Goal: Task Accomplishment & Management: Manage account settings

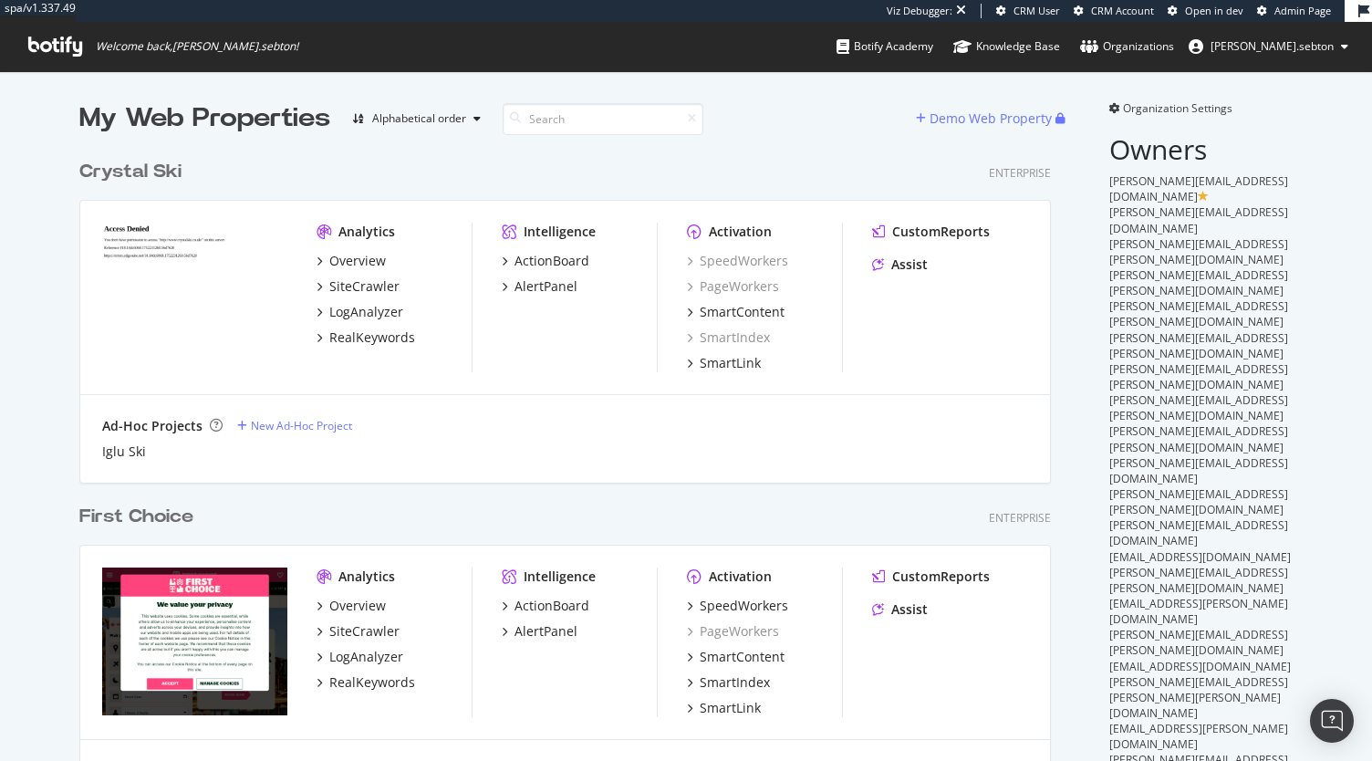
scroll to position [5293, 971]
click at [575, 116] on input at bounding box center [603, 119] width 201 height 32
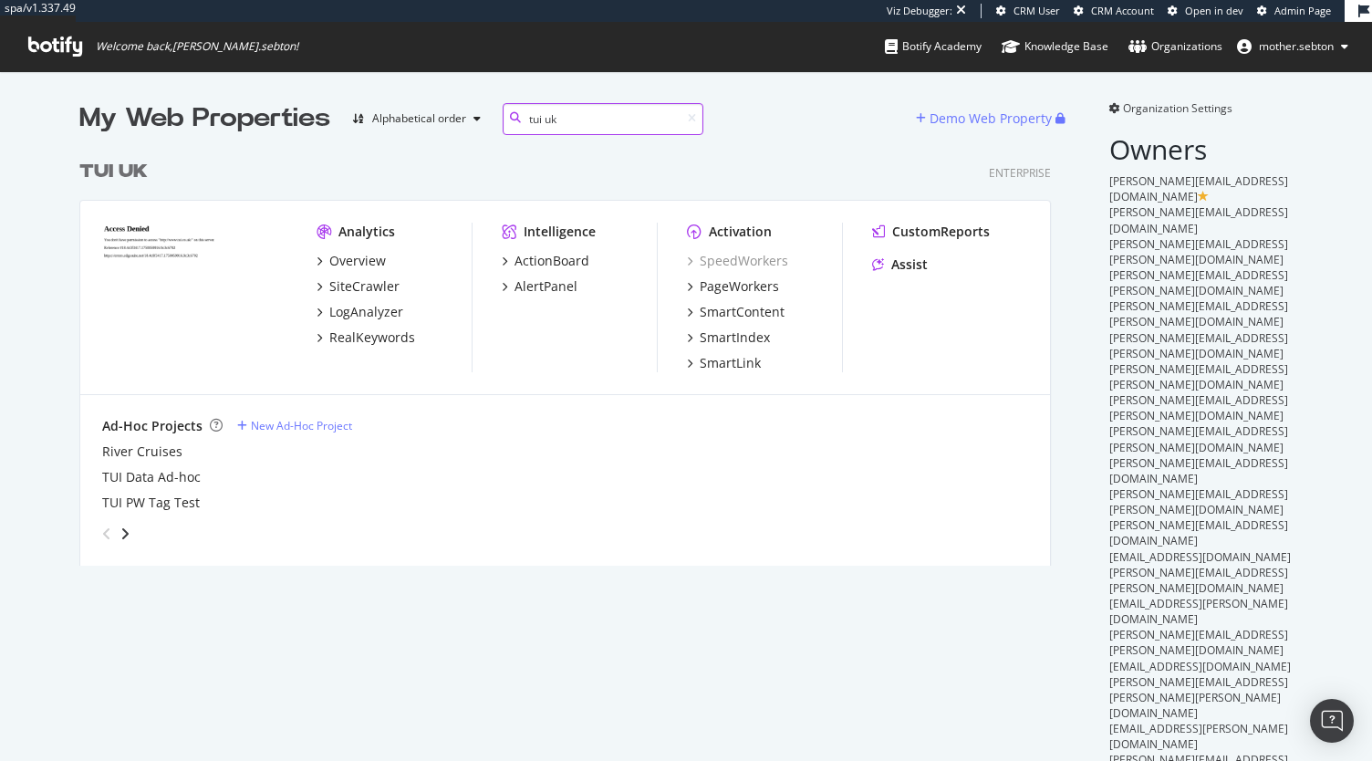
scroll to position [414, 971]
type input "tui uk"
click at [346, 285] on font "SiteCrawler" at bounding box center [364, 285] width 70 height 17
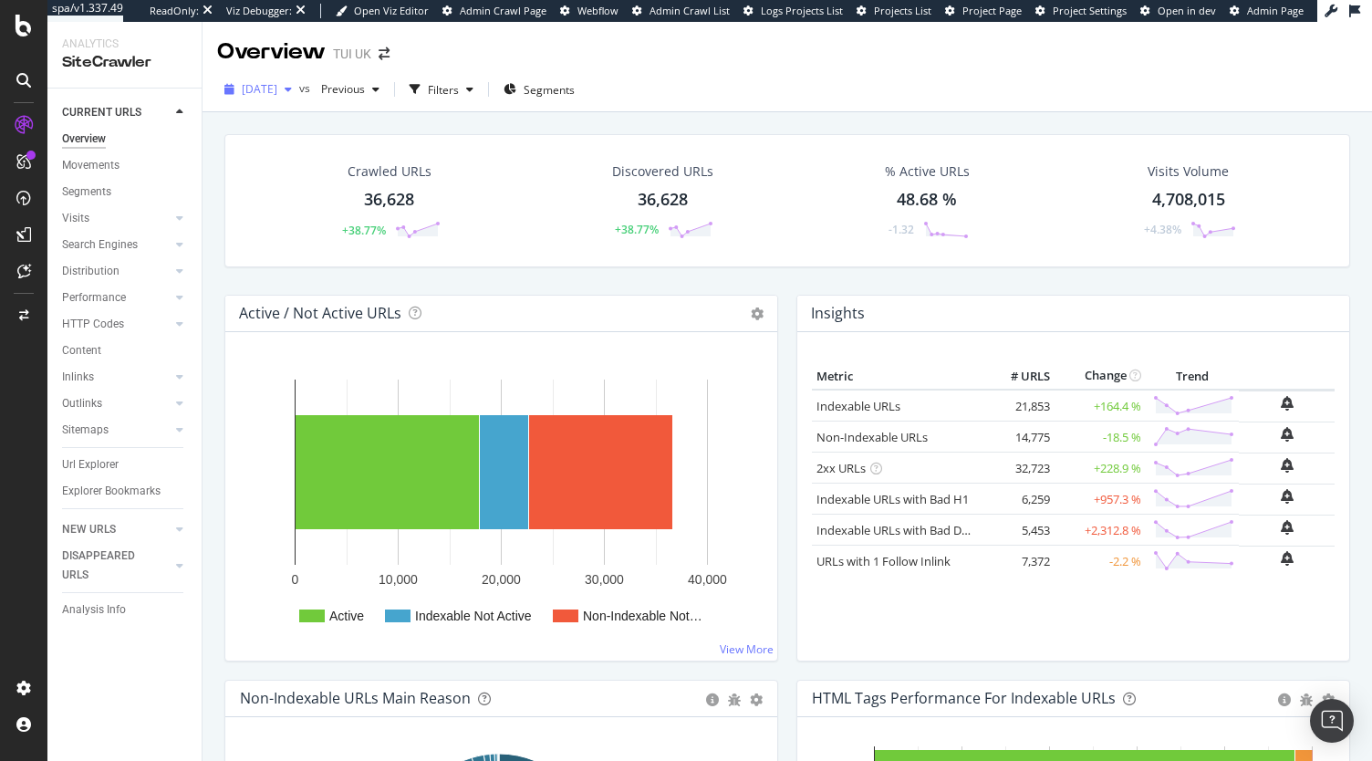
click at [277, 92] on span "[DATE]" at bounding box center [260, 89] width 36 height 16
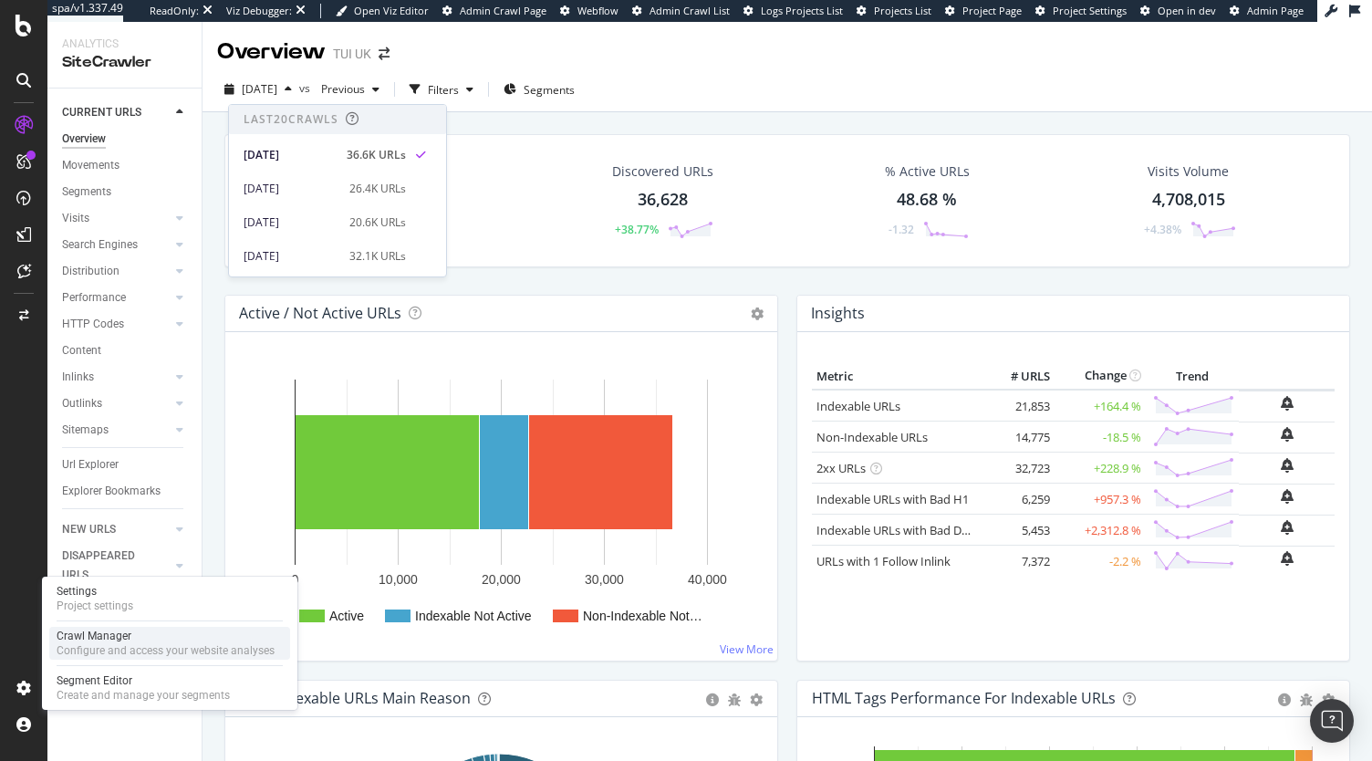
click at [103, 639] on div "Crawl Manager" at bounding box center [166, 635] width 218 height 15
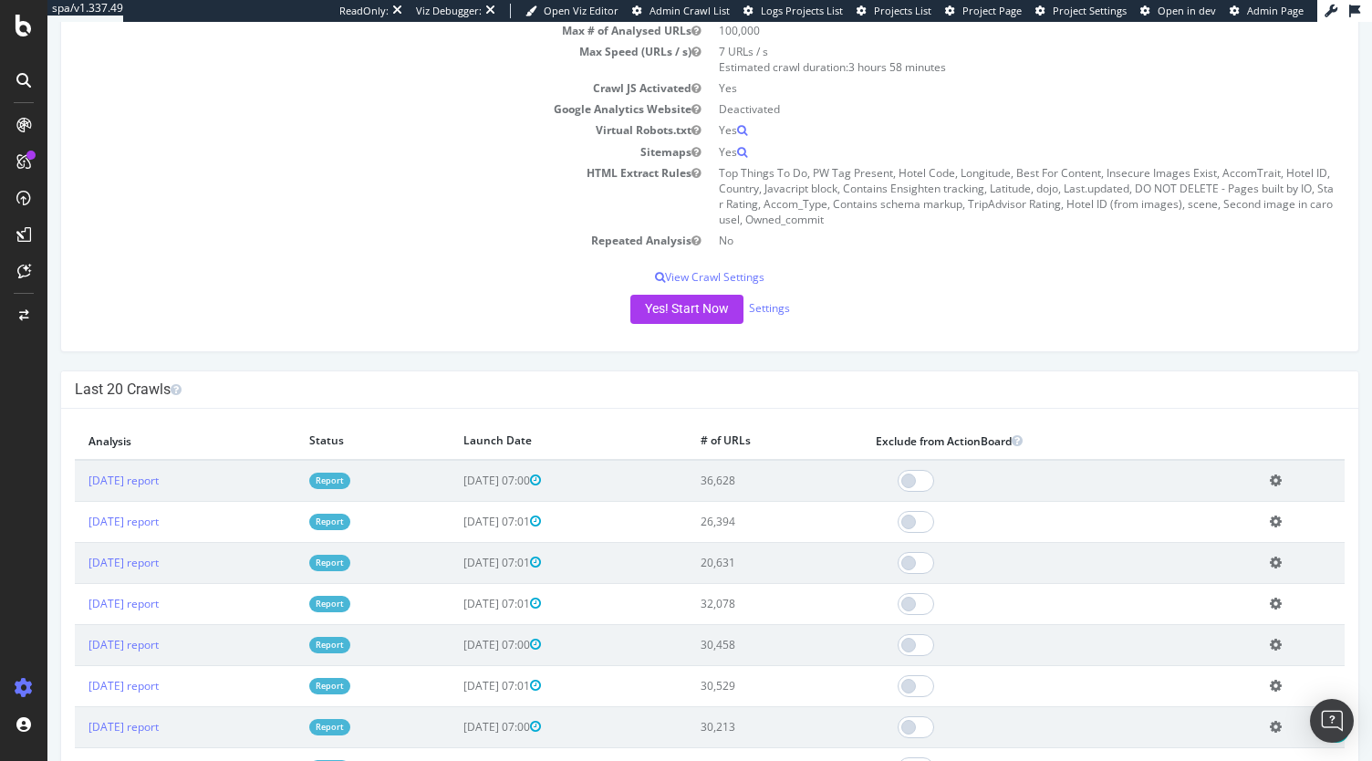
scroll to position [215, 0]
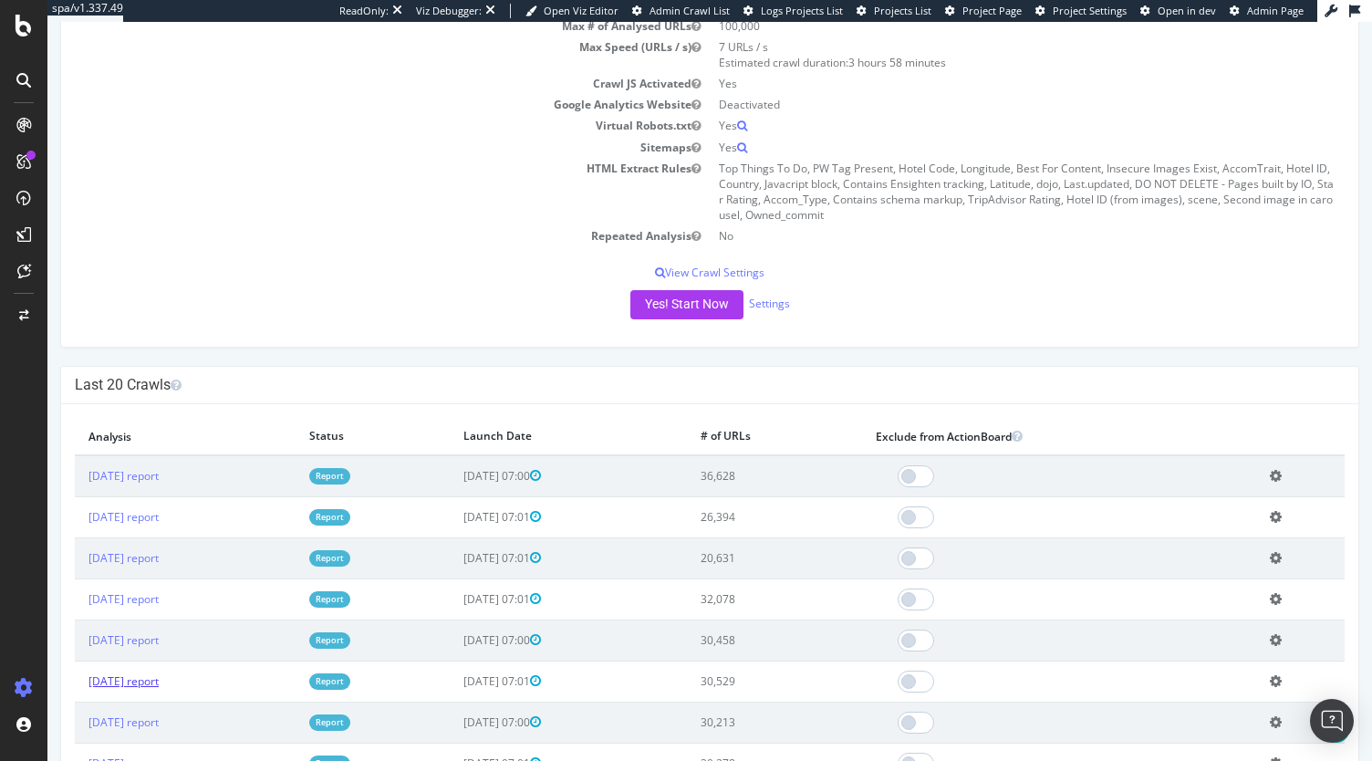
click at [159, 674] on link "[DATE] report" at bounding box center [123, 681] width 70 height 16
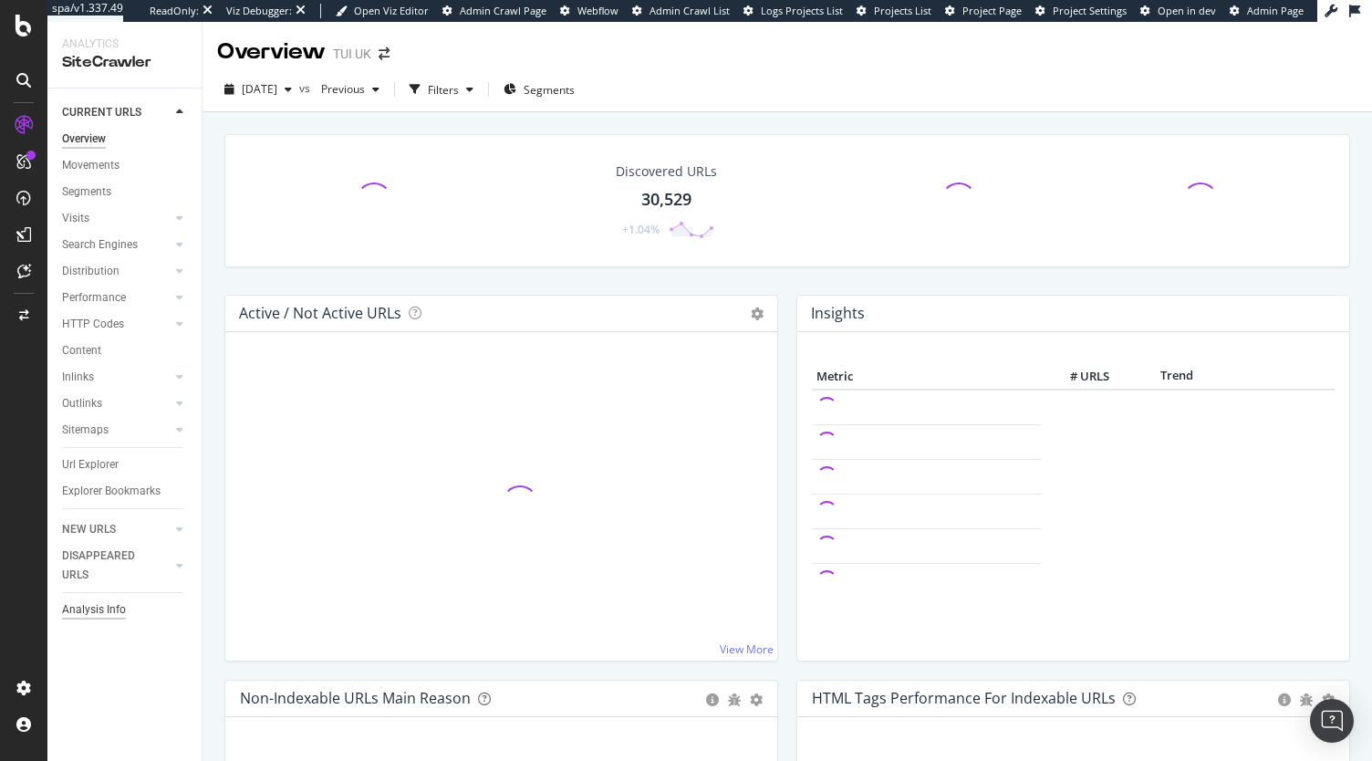
click at [109, 601] on div "Analysis Info" at bounding box center [94, 609] width 64 height 19
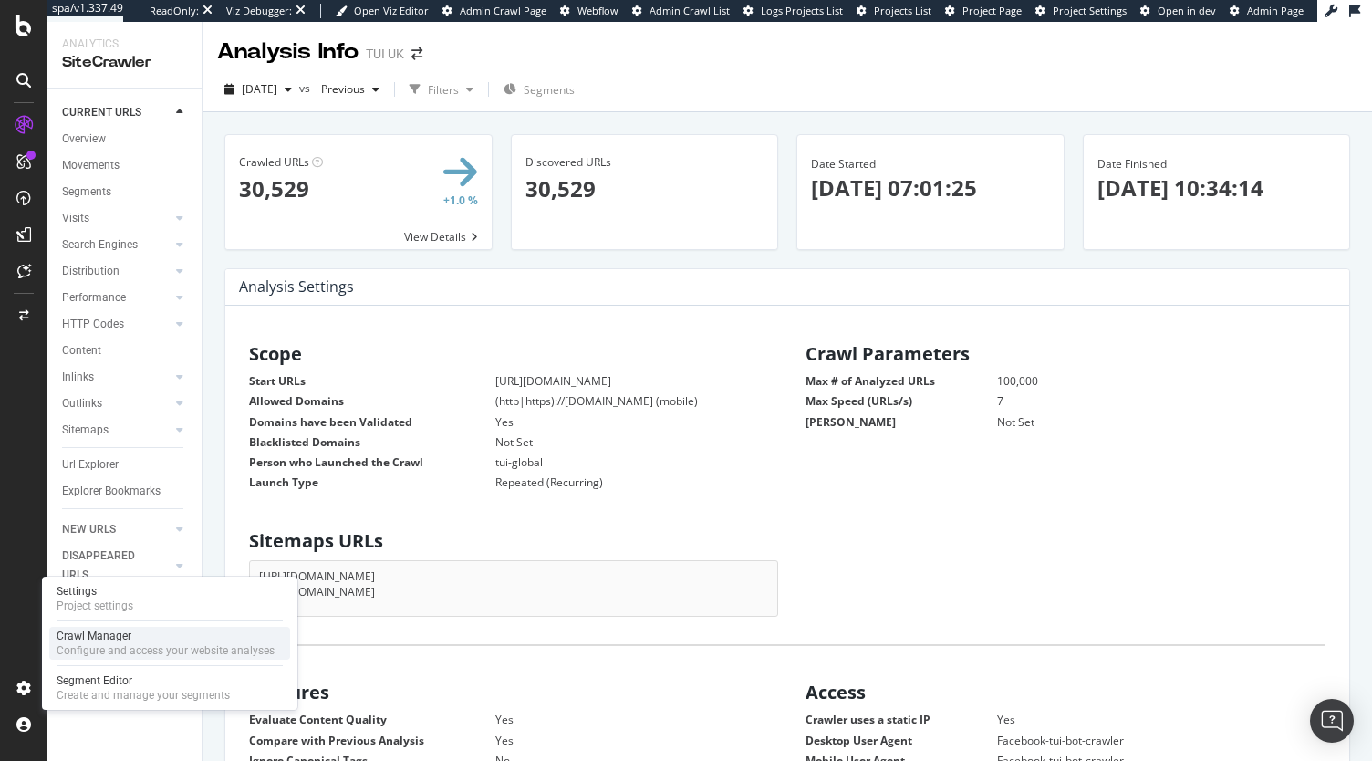
click at [83, 650] on div "Configure and access your website analyses" at bounding box center [166, 650] width 218 height 15
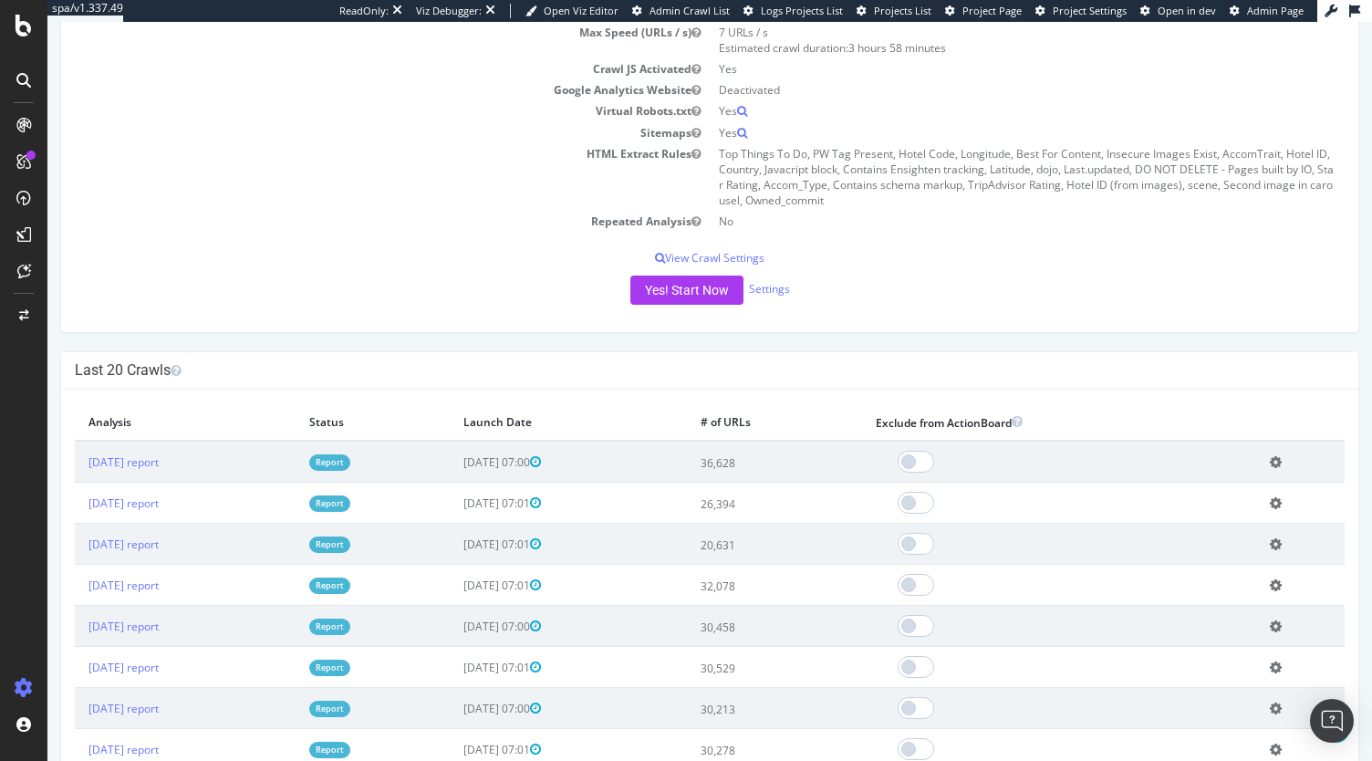
scroll to position [229, 0]
click at [686, 300] on button "Yes! Start Now" at bounding box center [686, 290] width 113 height 29
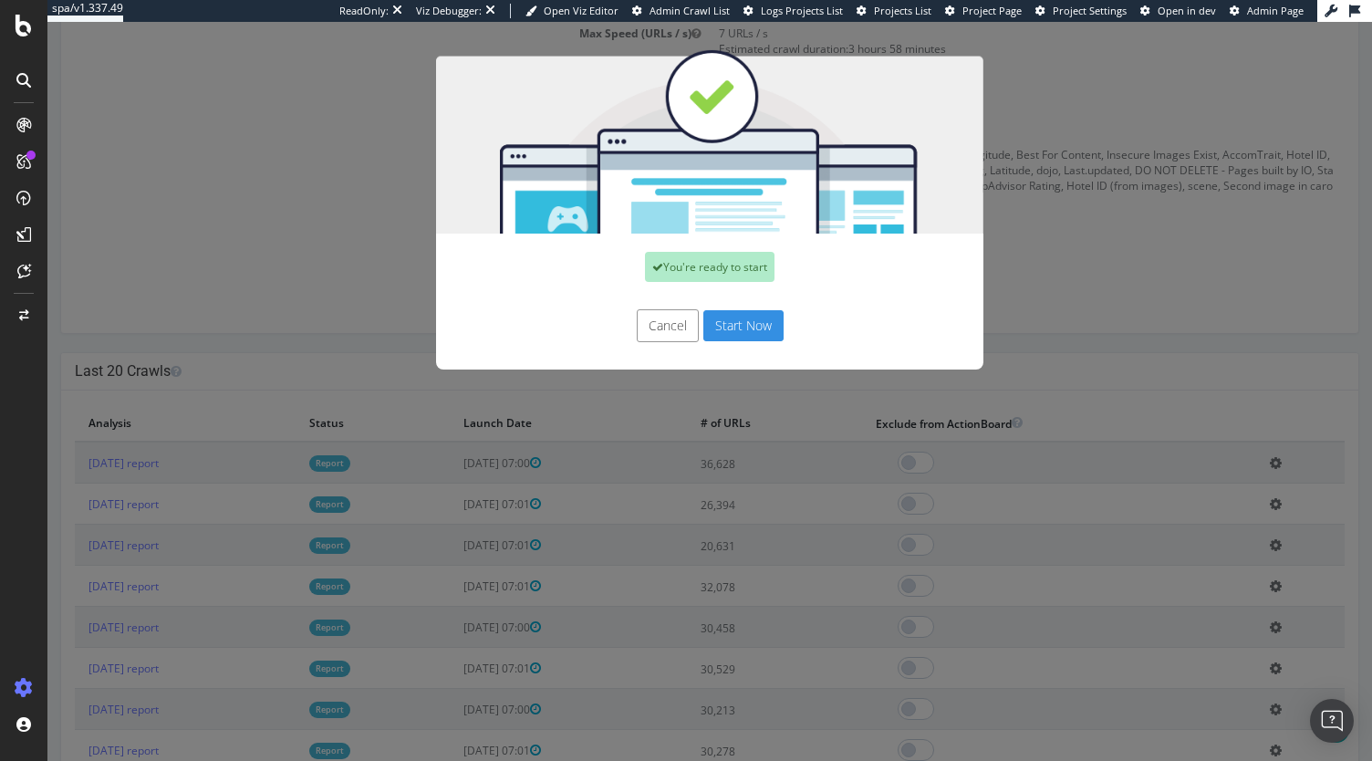
click at [747, 329] on button "Start Now" at bounding box center [743, 325] width 80 height 31
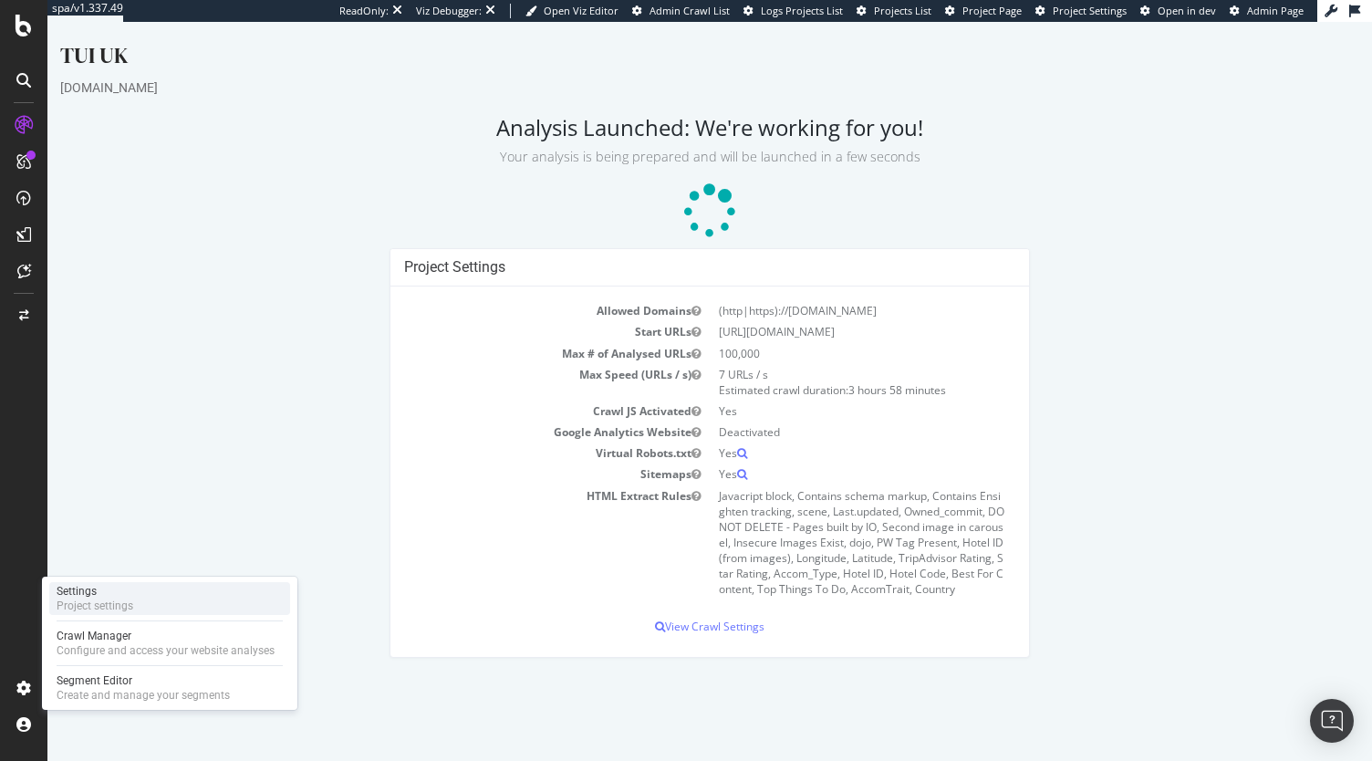
click at [112, 595] on div "Settings" at bounding box center [95, 591] width 77 height 15
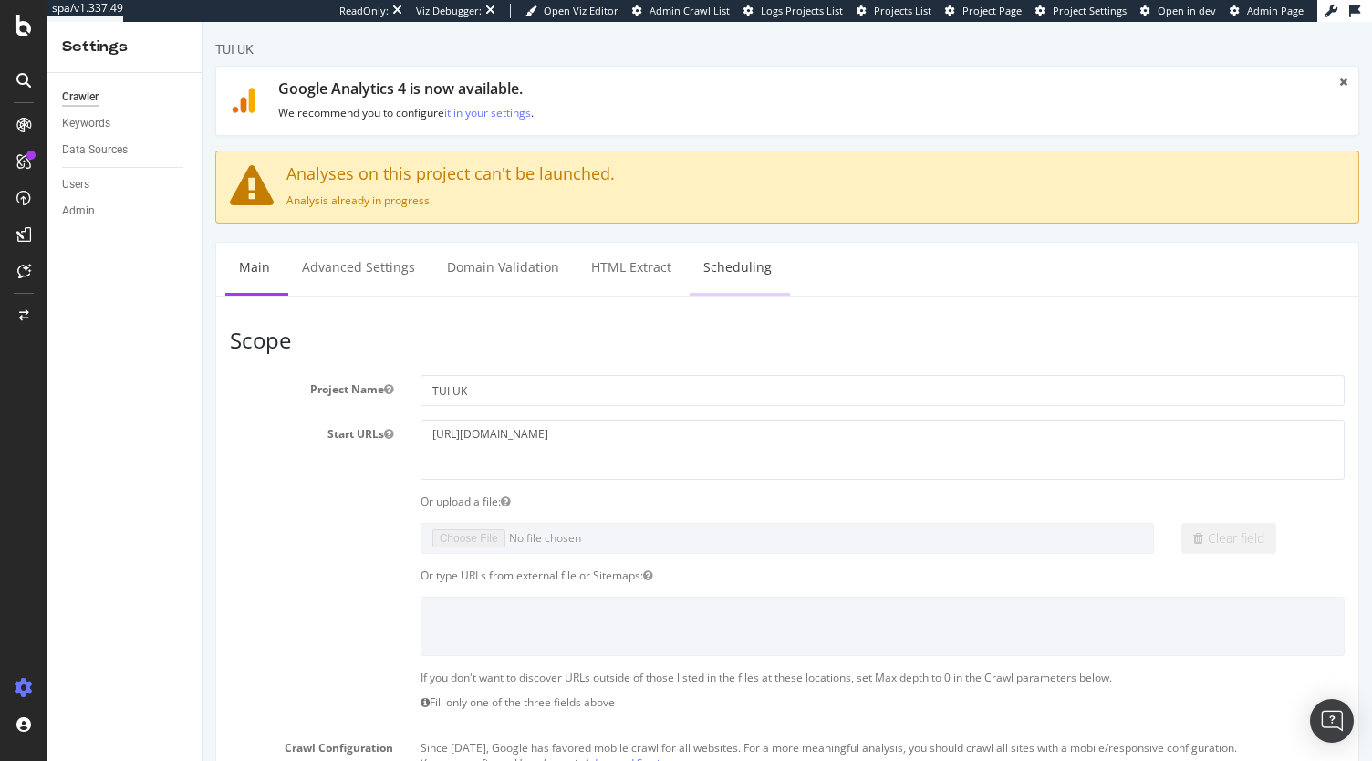
click at [730, 244] on link "Scheduling" at bounding box center [737, 268] width 96 height 50
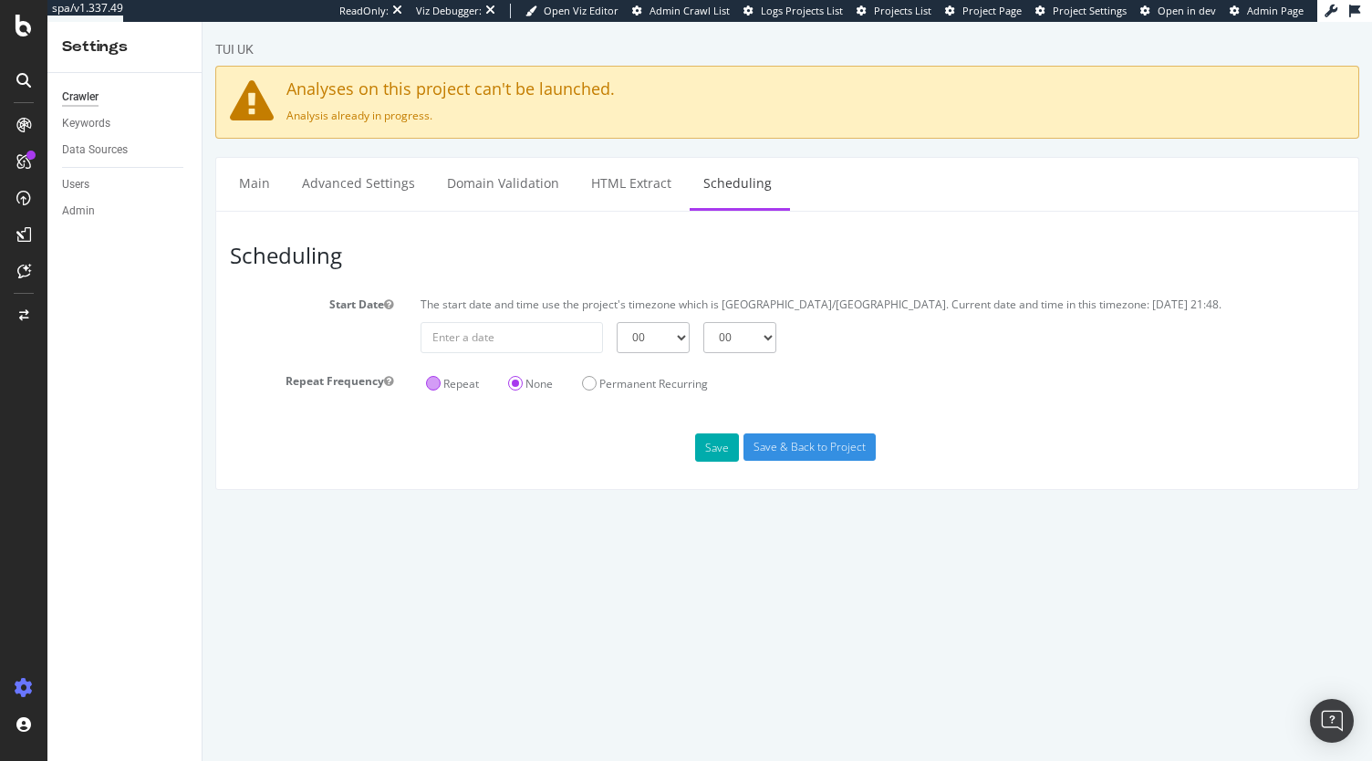
click at [458, 376] on label "Repeat" at bounding box center [452, 384] width 53 height 16
click at [202, 22] on input "Repeat" at bounding box center [202, 22] width 0 height 0
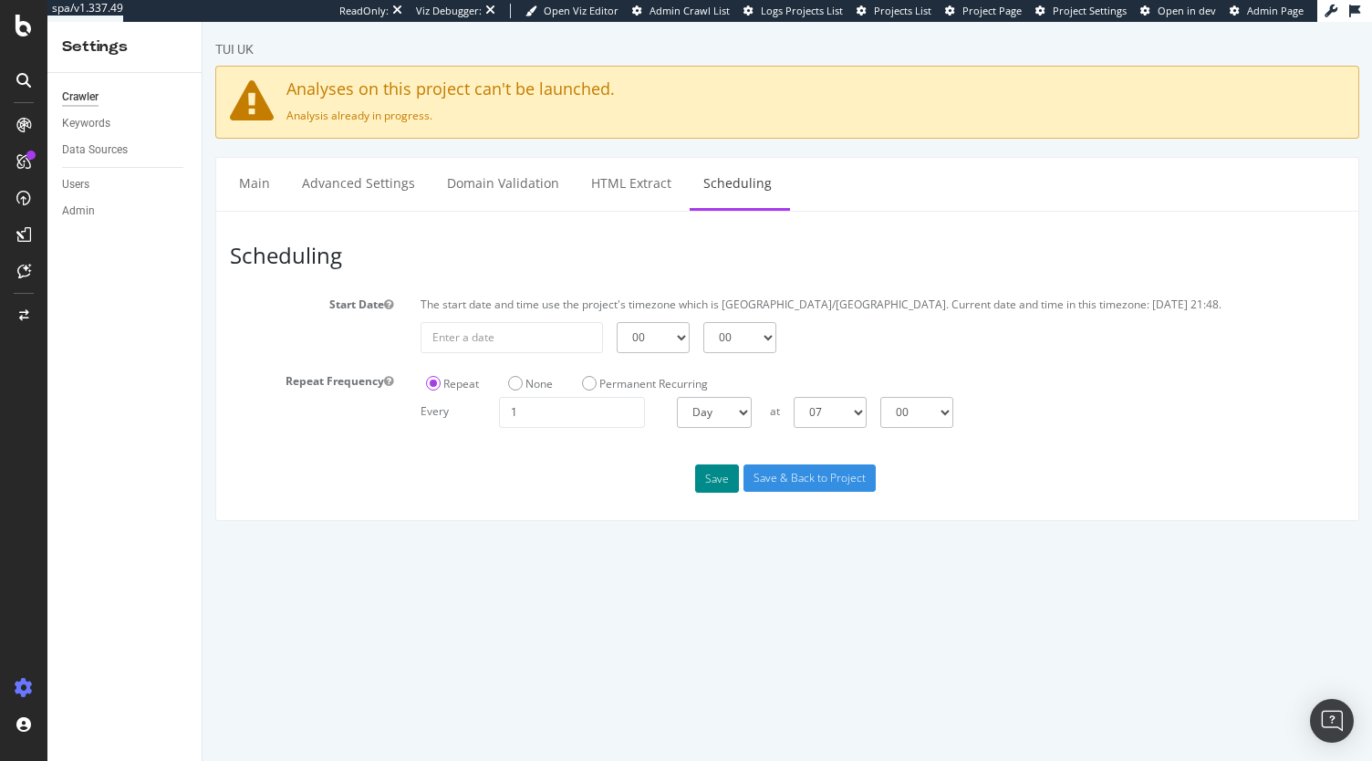
click at [725, 477] on font "Save" at bounding box center [717, 479] width 24 height 16
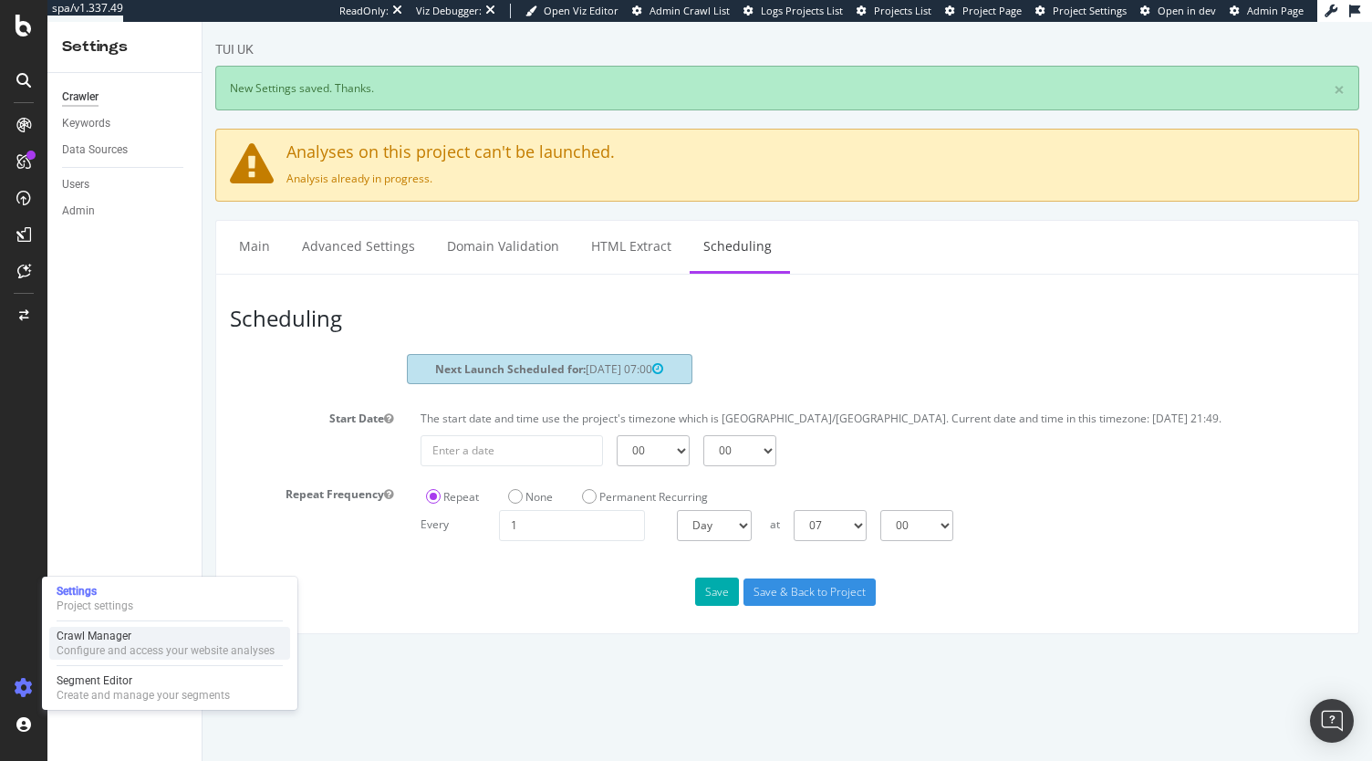
click at [89, 637] on div "Crawl Manager" at bounding box center [166, 635] width 218 height 15
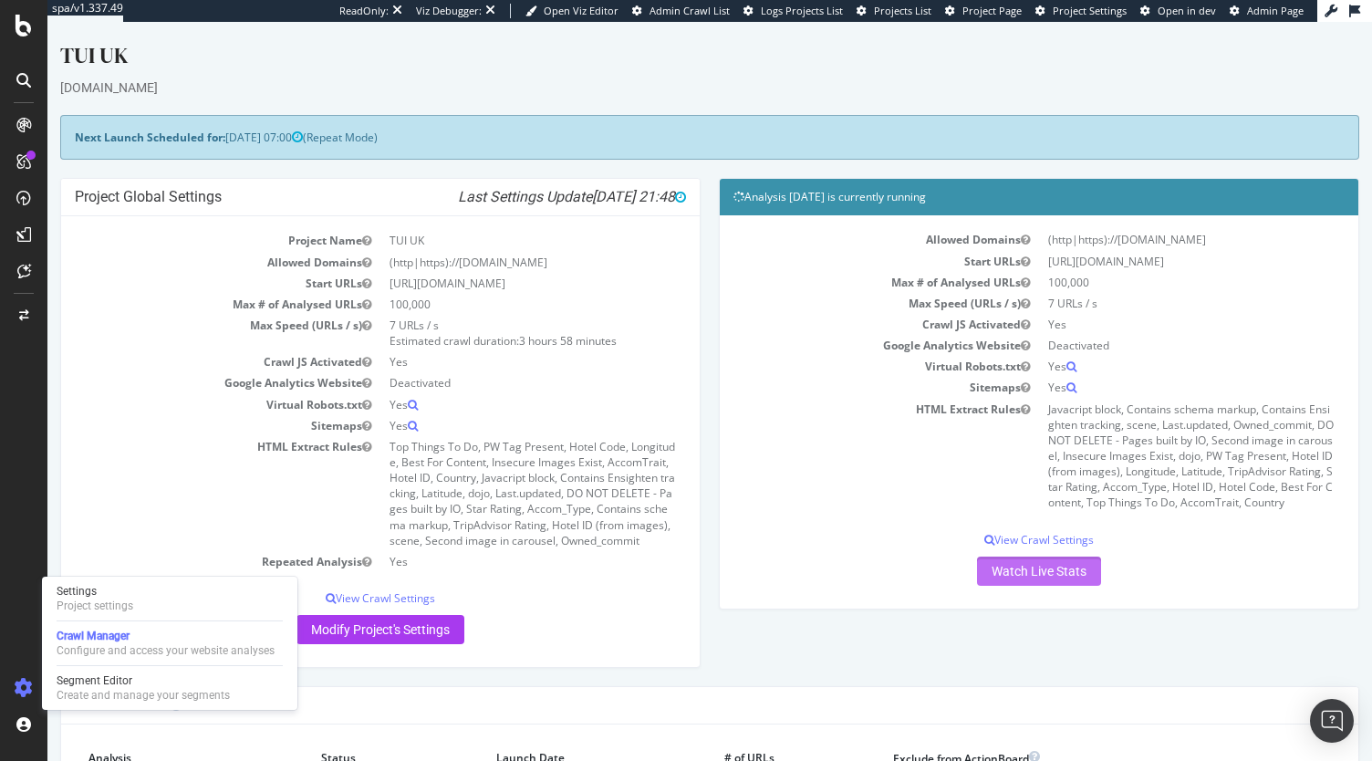
click at [1053, 574] on link "Watch Live Stats" at bounding box center [1039, 570] width 124 height 29
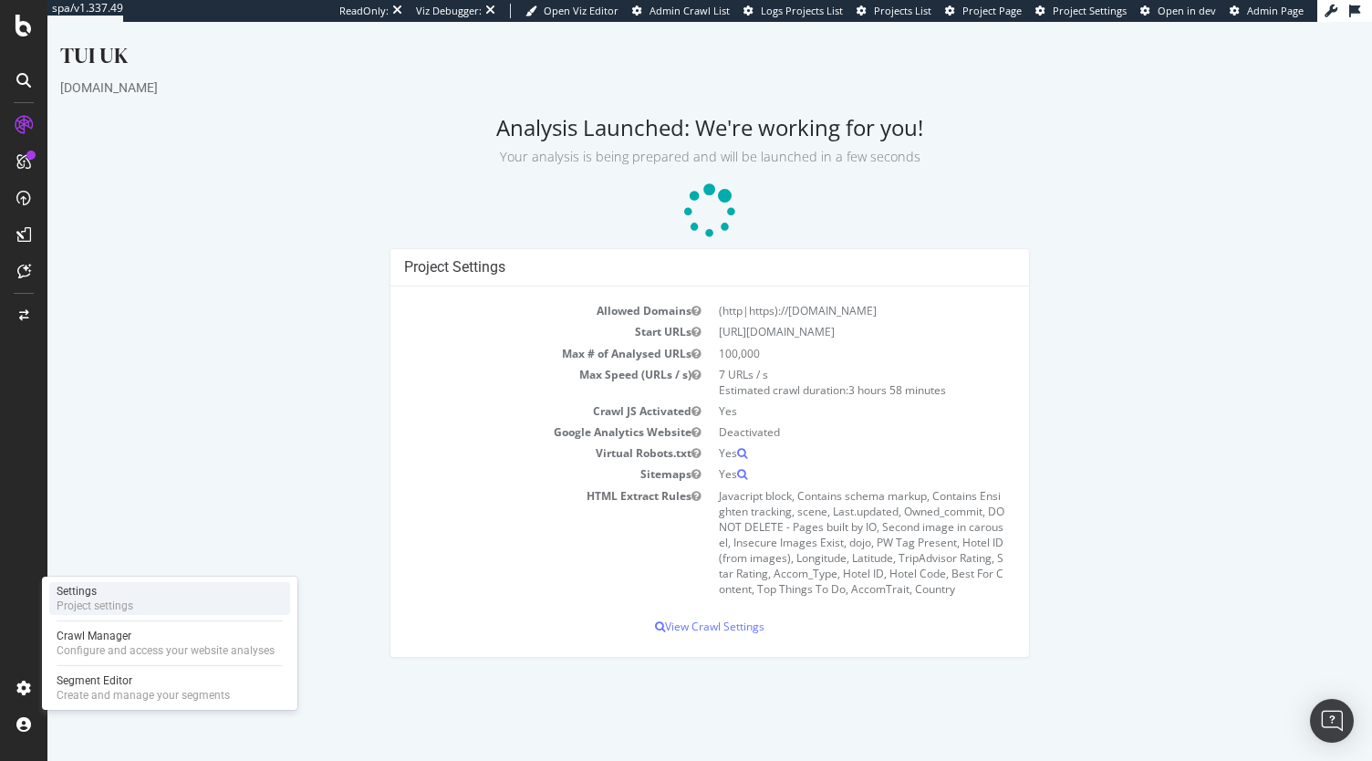
click at [124, 596] on div "Settings" at bounding box center [95, 591] width 77 height 15
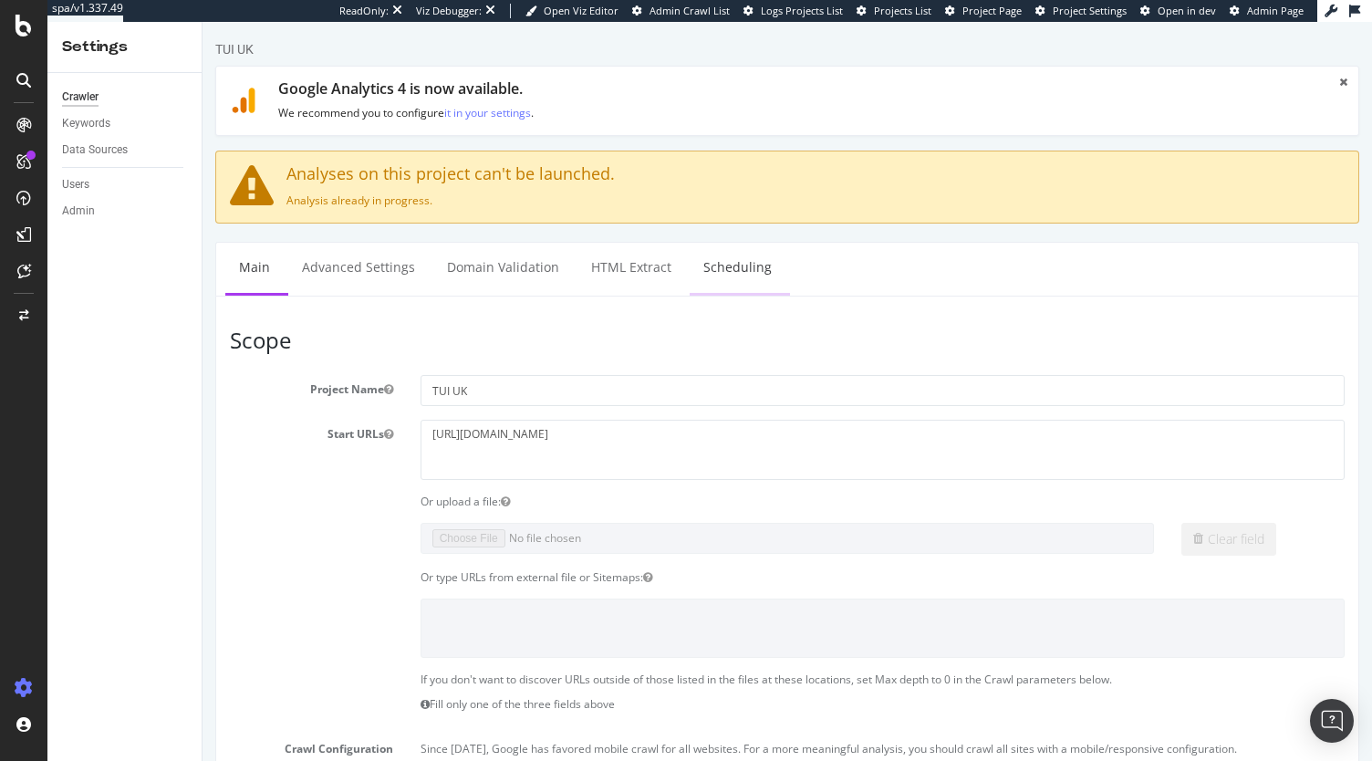
click at [731, 275] on link "Scheduling" at bounding box center [737, 268] width 96 height 50
